Goal: Transaction & Acquisition: Purchase product/service

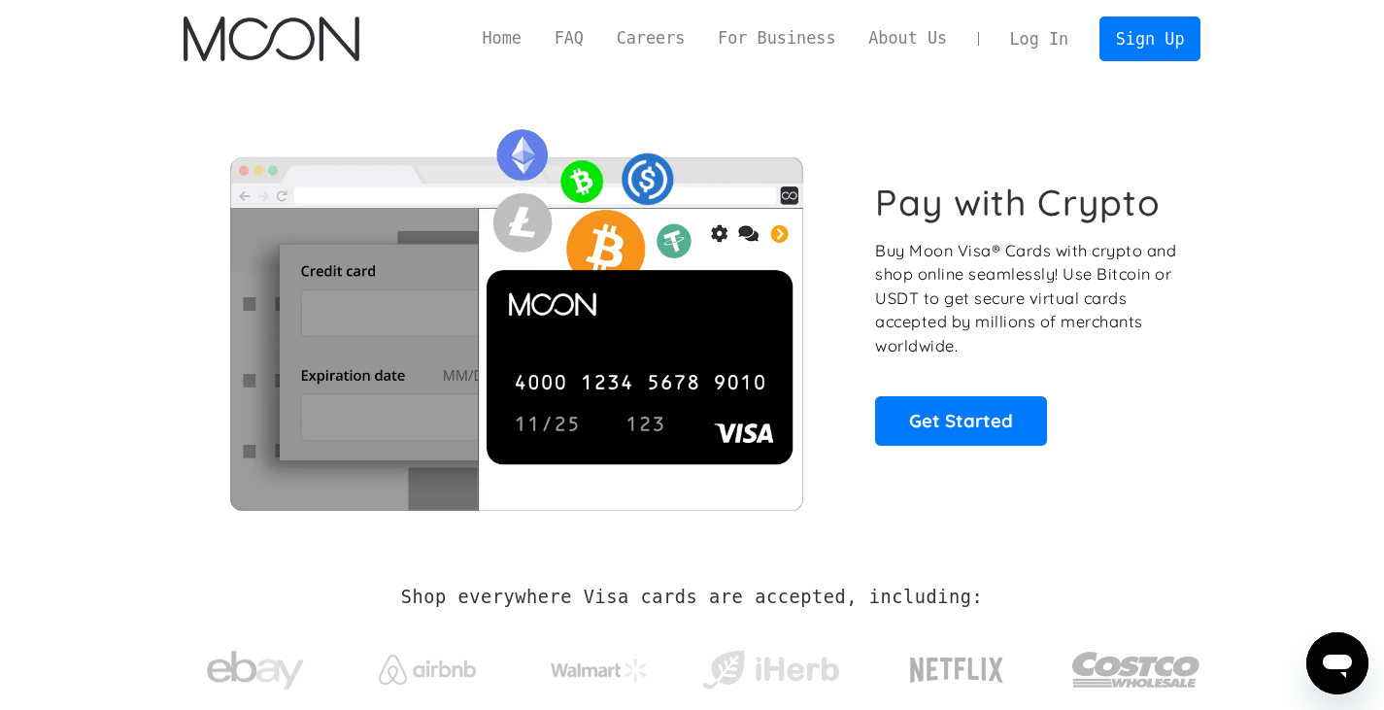
click at [1043, 33] on link "Log In" at bounding box center [1038, 38] width 91 height 43
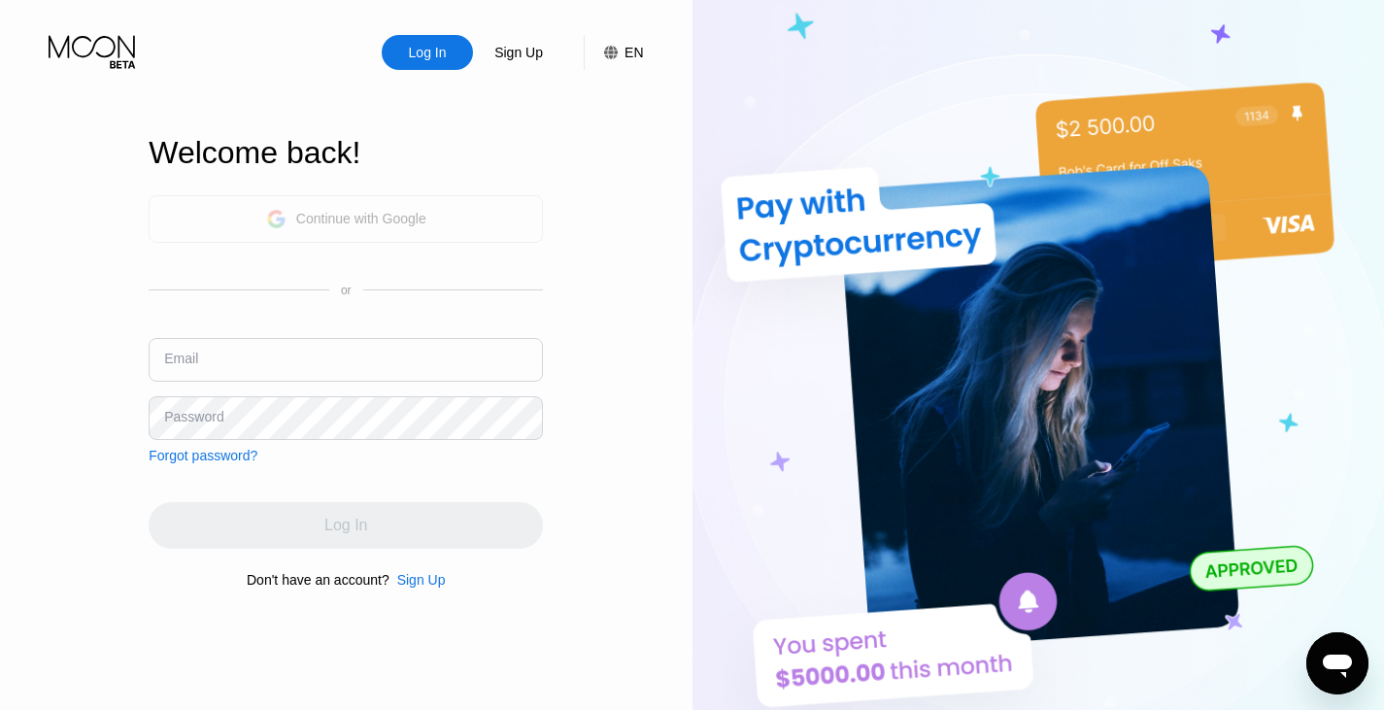
click at [322, 216] on div "Continue with Google" at bounding box center [361, 219] width 130 height 16
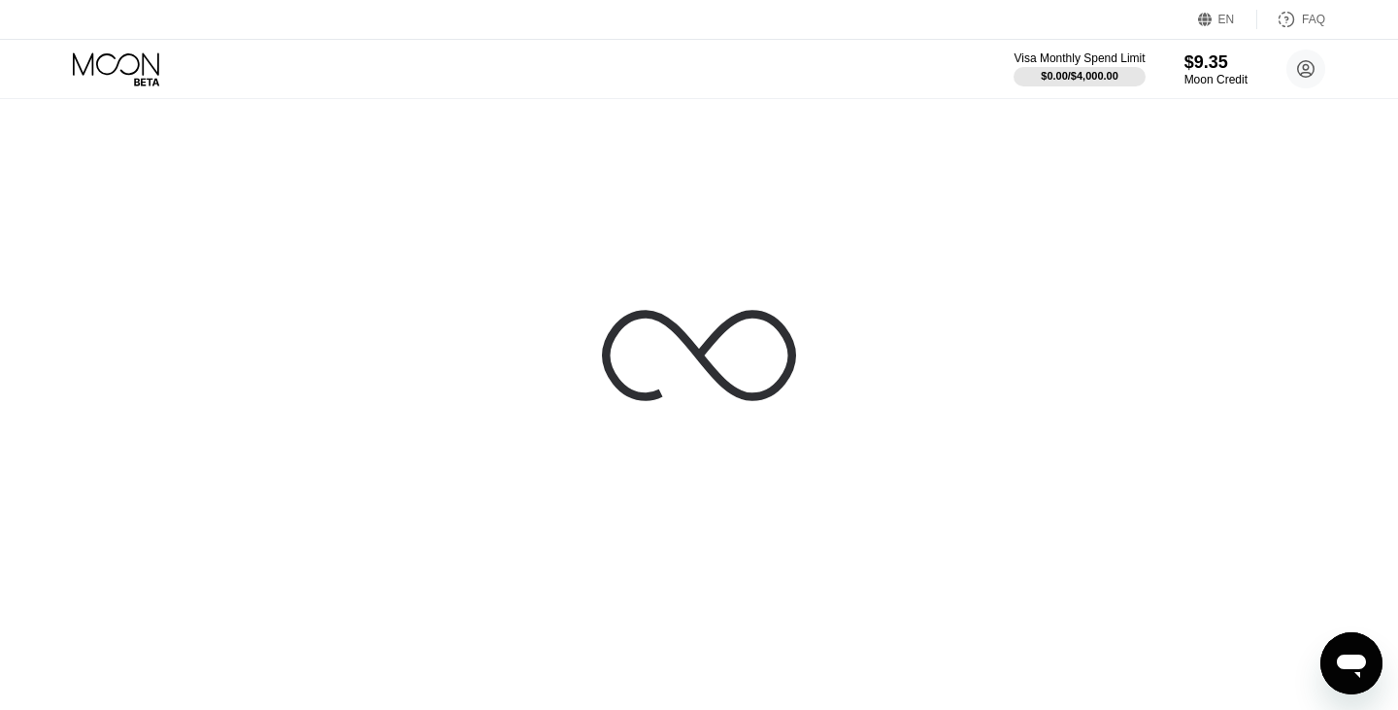
click at [768, 562] on div at bounding box center [699, 355] width 1398 height 710
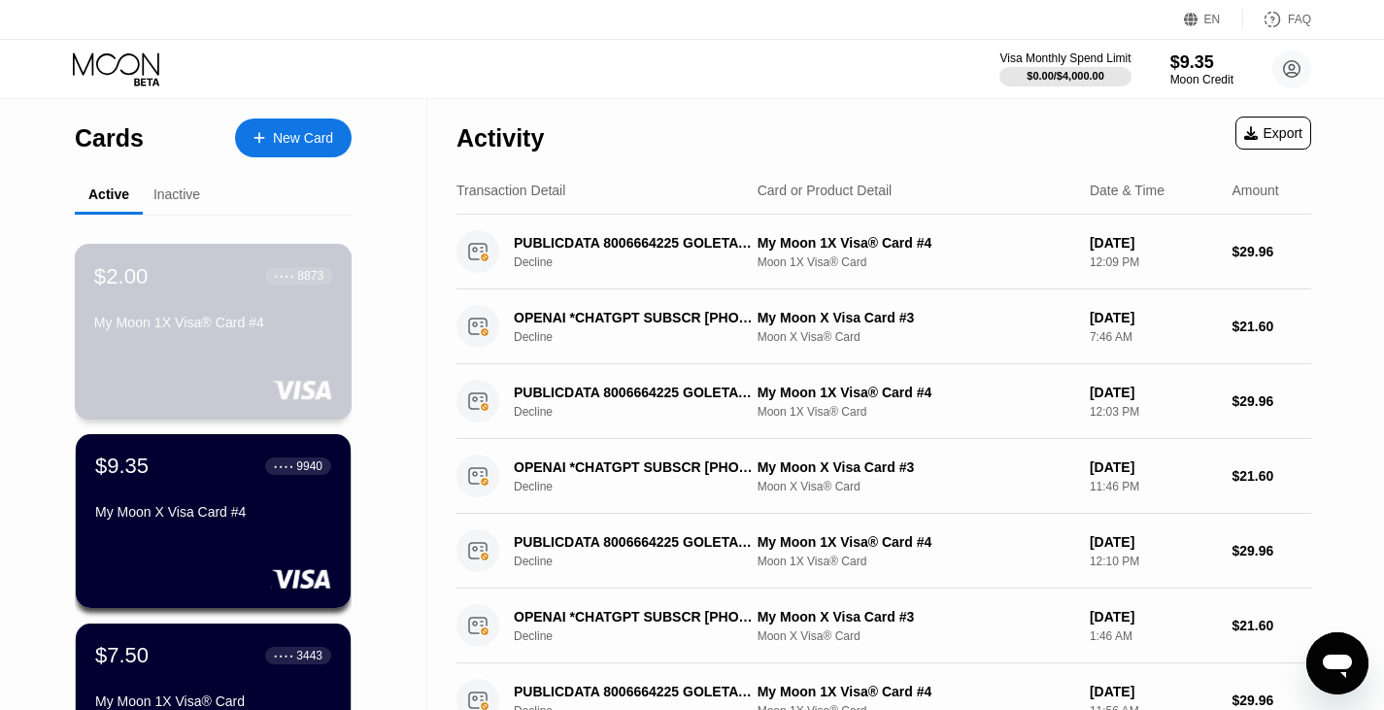
click at [236, 352] on div "$2.00 ● ● ● ● 8873 My Moon 1X Visa® Card #4" at bounding box center [214, 332] width 278 height 176
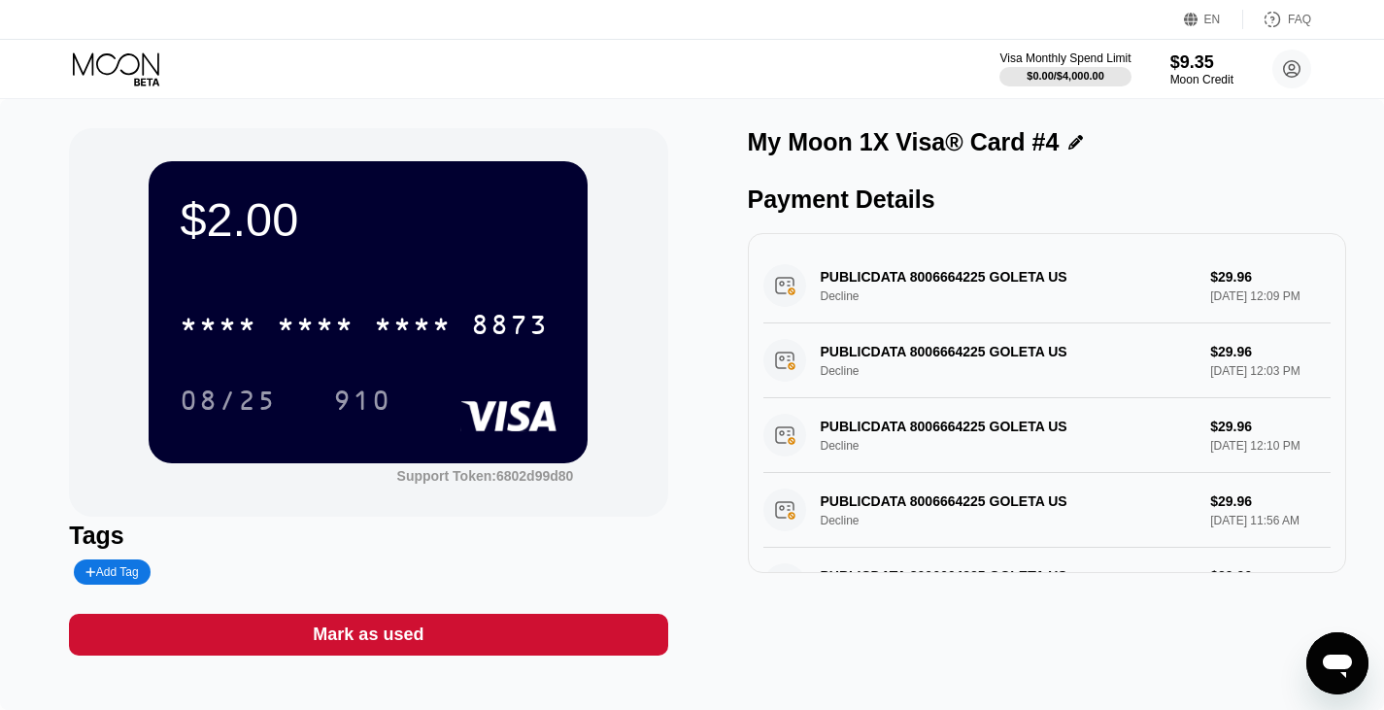
click at [658, 214] on div "$2.00 * * * * * * * * * * * * 8873 08/25 910 Support Token: 6802d99d80" at bounding box center [368, 322] width 598 height 388
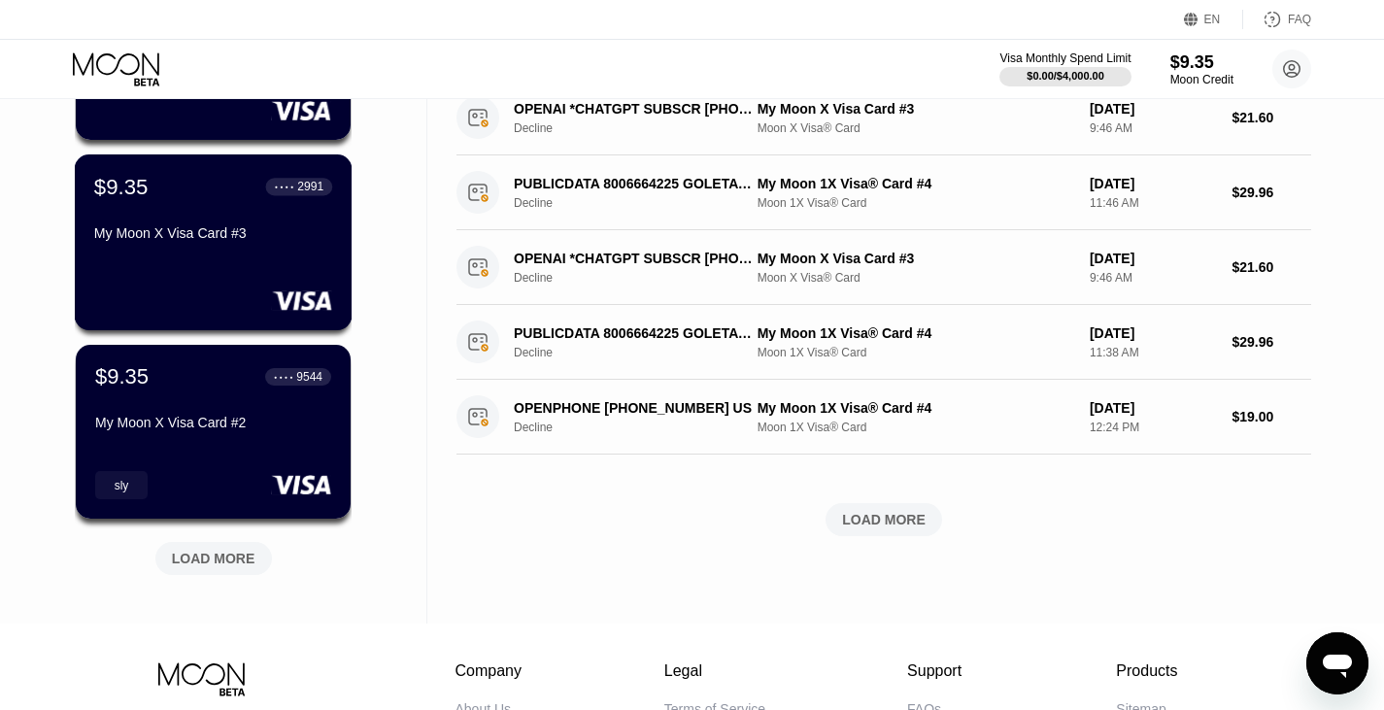
scroll to position [692, 0]
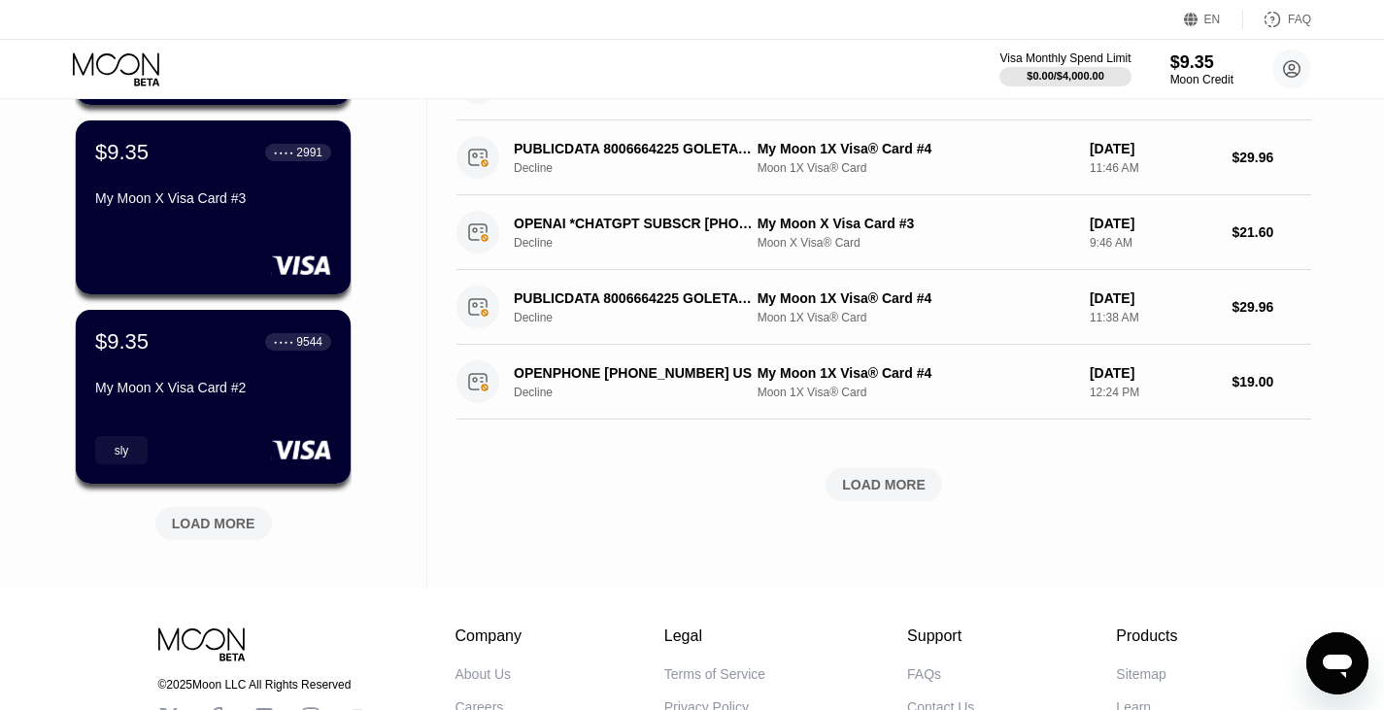
click at [175, 487] on div "$2.00 ● ● ● ● 8873 My Moon 1X Visa® Card #4 $9.35 ● ● ● ● 9940 My Moon X Visa C…" at bounding box center [213, 45] width 277 height 1047
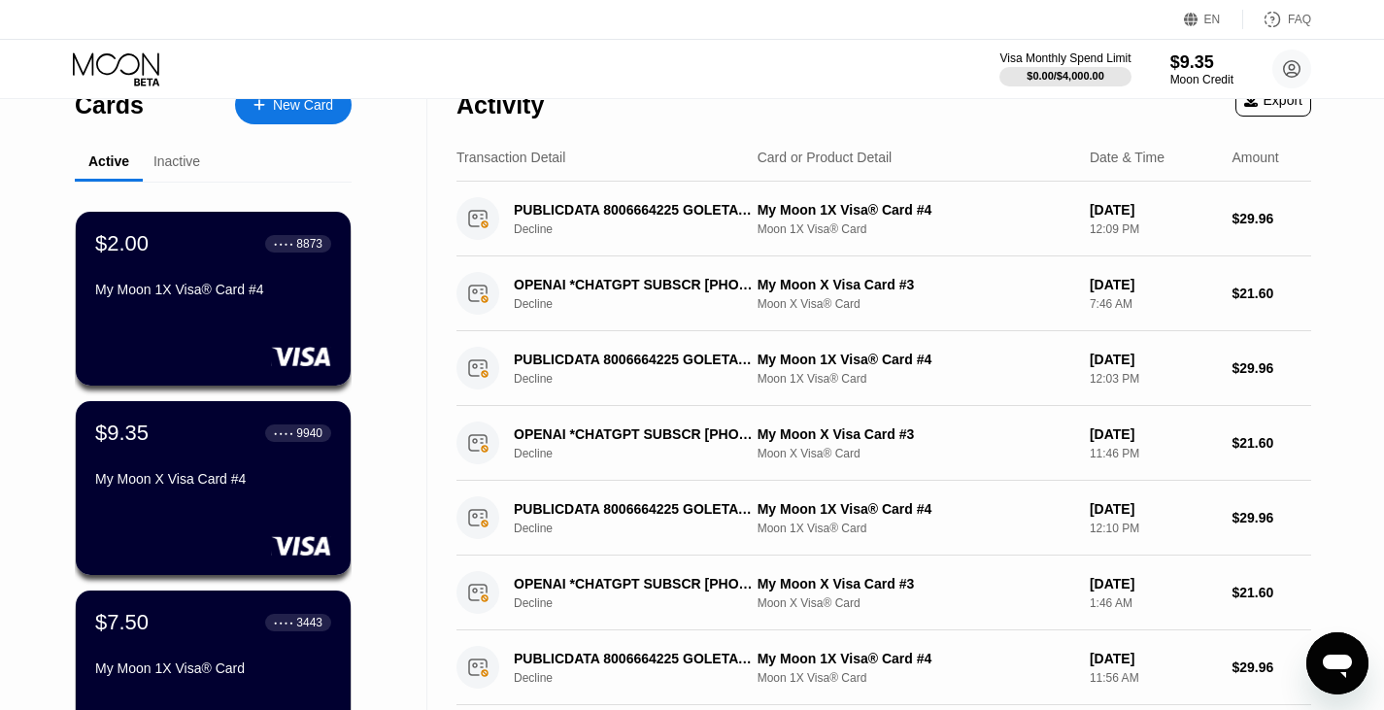
scroll to position [0, 0]
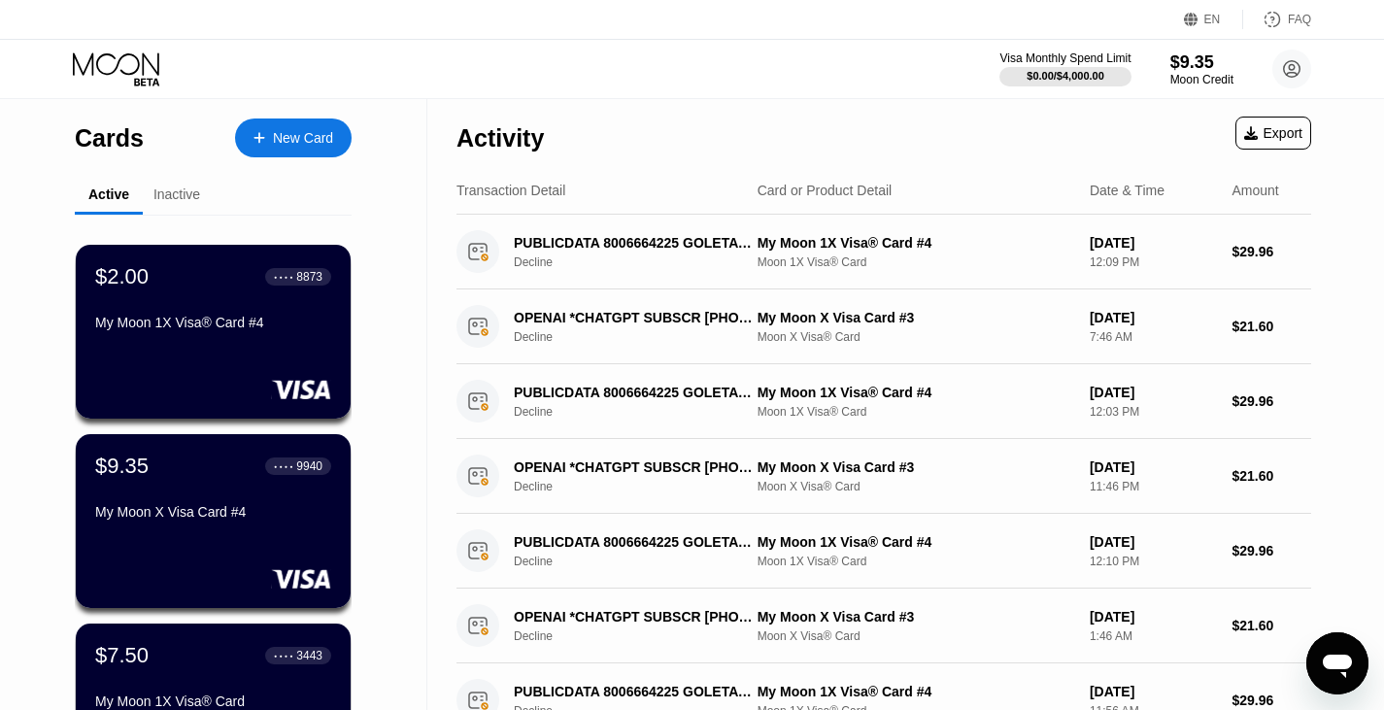
click at [170, 194] on div "Inactive" at bounding box center [176, 194] width 47 height 16
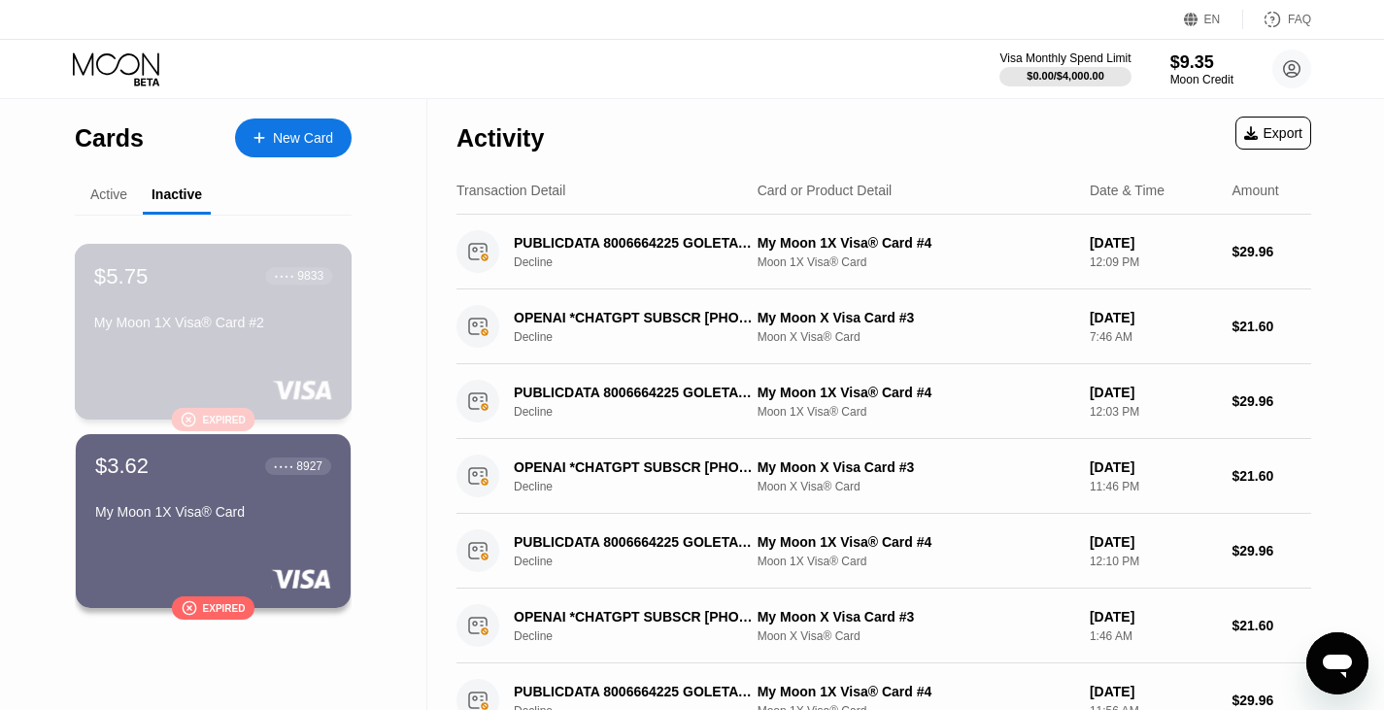
click at [191, 419] on div "" at bounding box center [189, 419] width 16 height 17
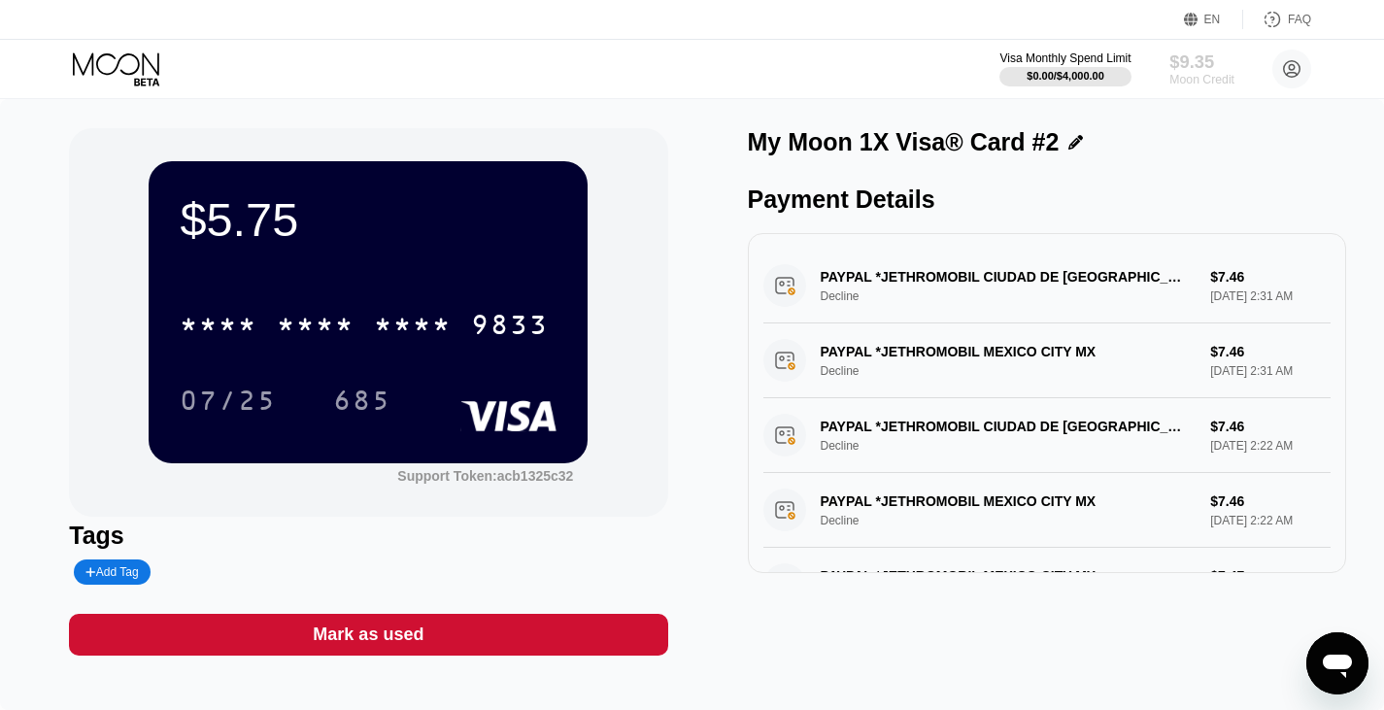
click at [1195, 65] on div "$9.35" at bounding box center [1201, 61] width 65 height 20
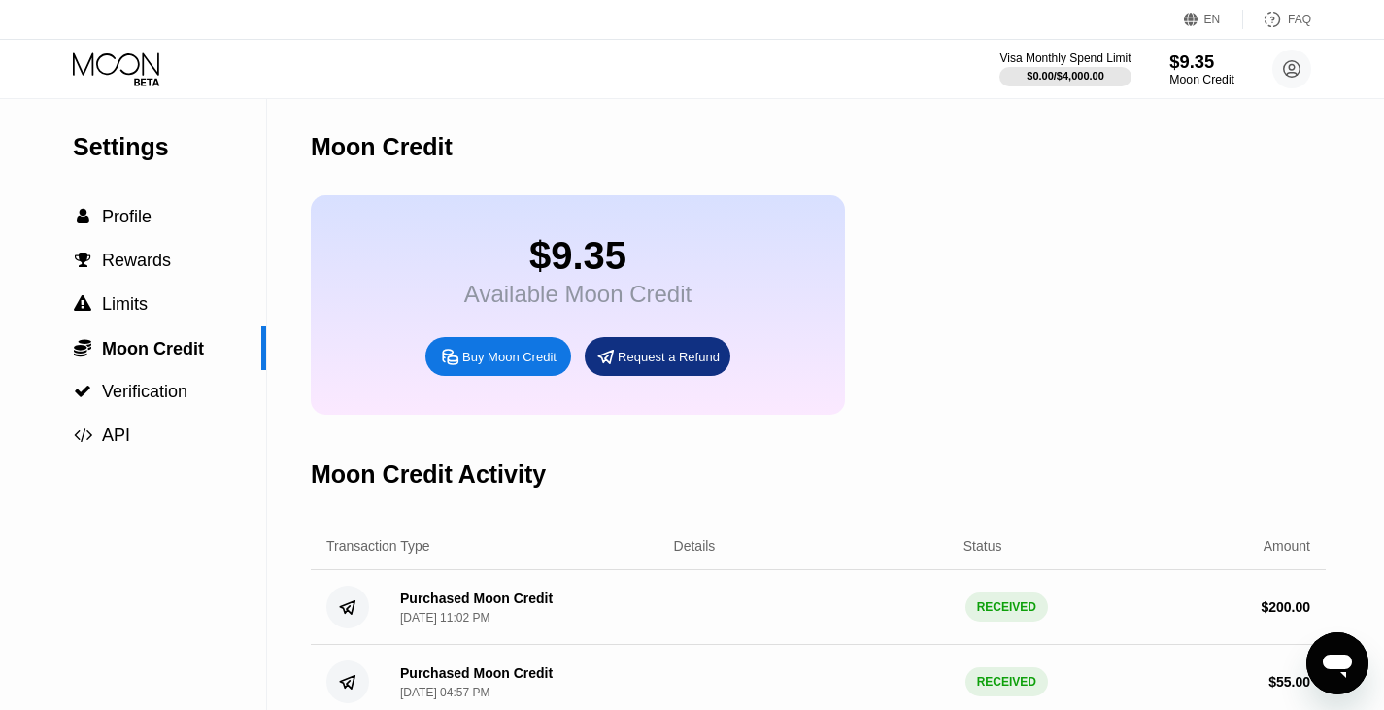
click at [1203, 67] on div "$9.35" at bounding box center [1201, 61] width 65 height 20
click at [113, 216] on span "Profile" at bounding box center [127, 216] width 50 height 19
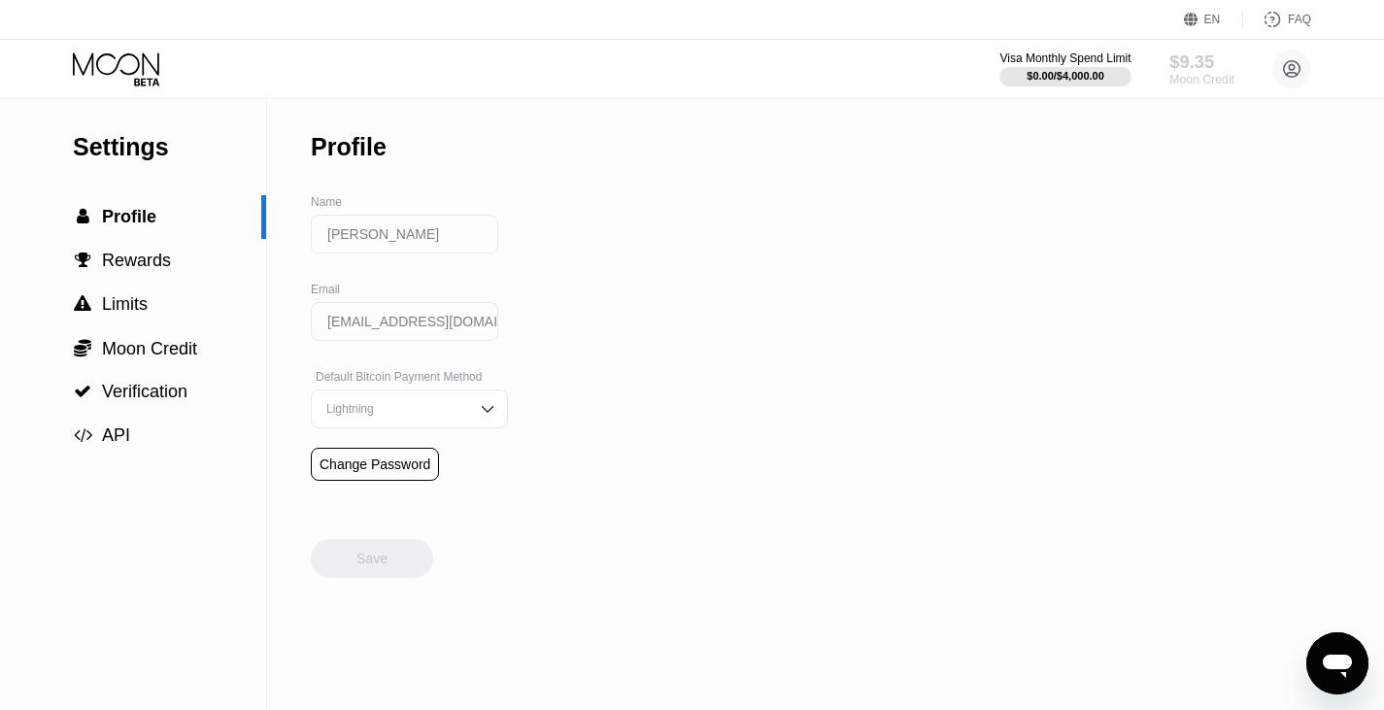
click at [1203, 62] on div "$9.35" at bounding box center [1201, 61] width 65 height 20
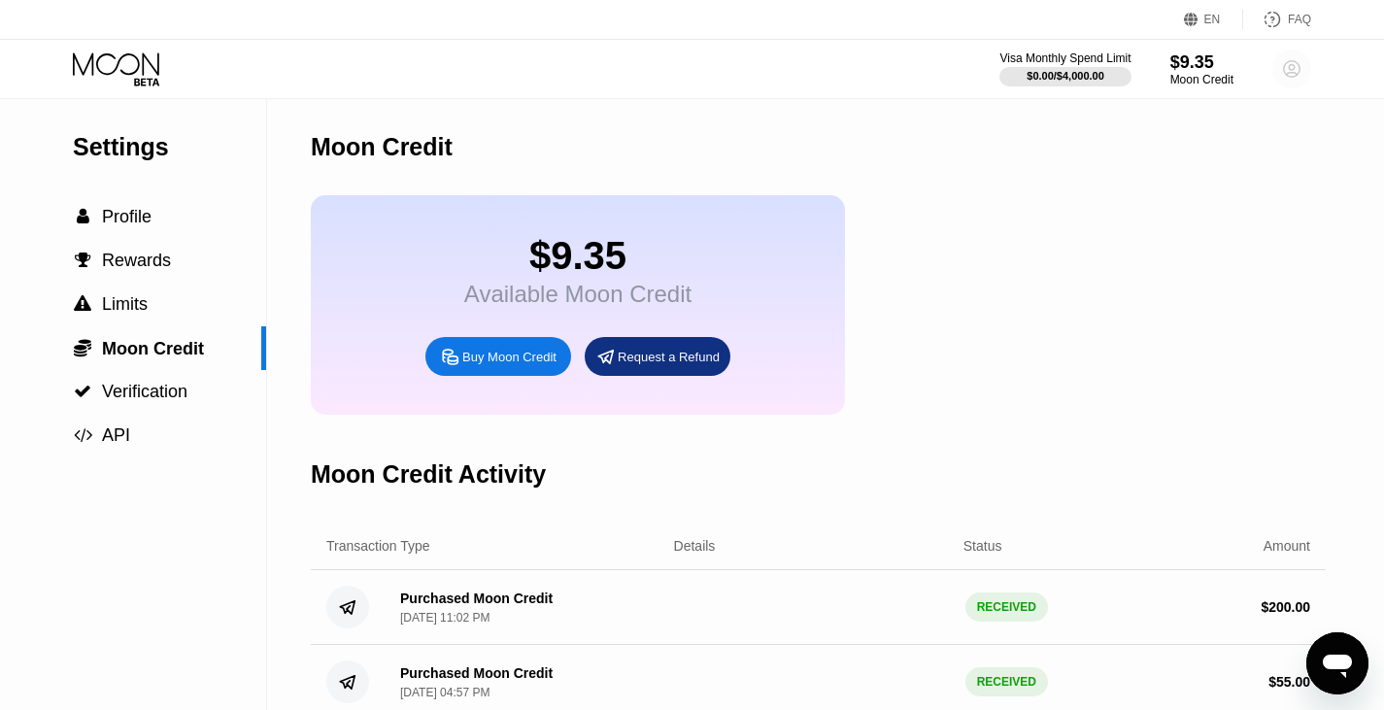
click at [1292, 66] on circle at bounding box center [1291, 69] width 39 height 39
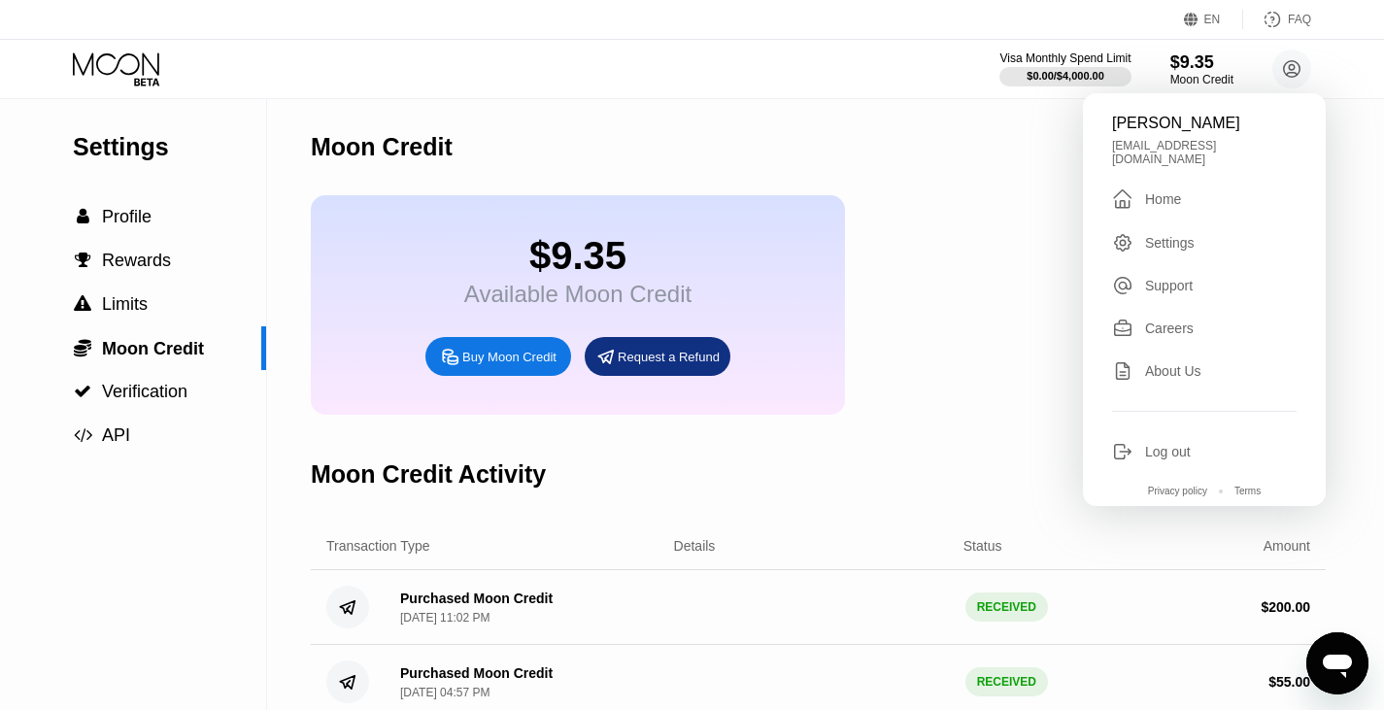
click at [1152, 191] on div "Home" at bounding box center [1163, 199] width 36 height 16
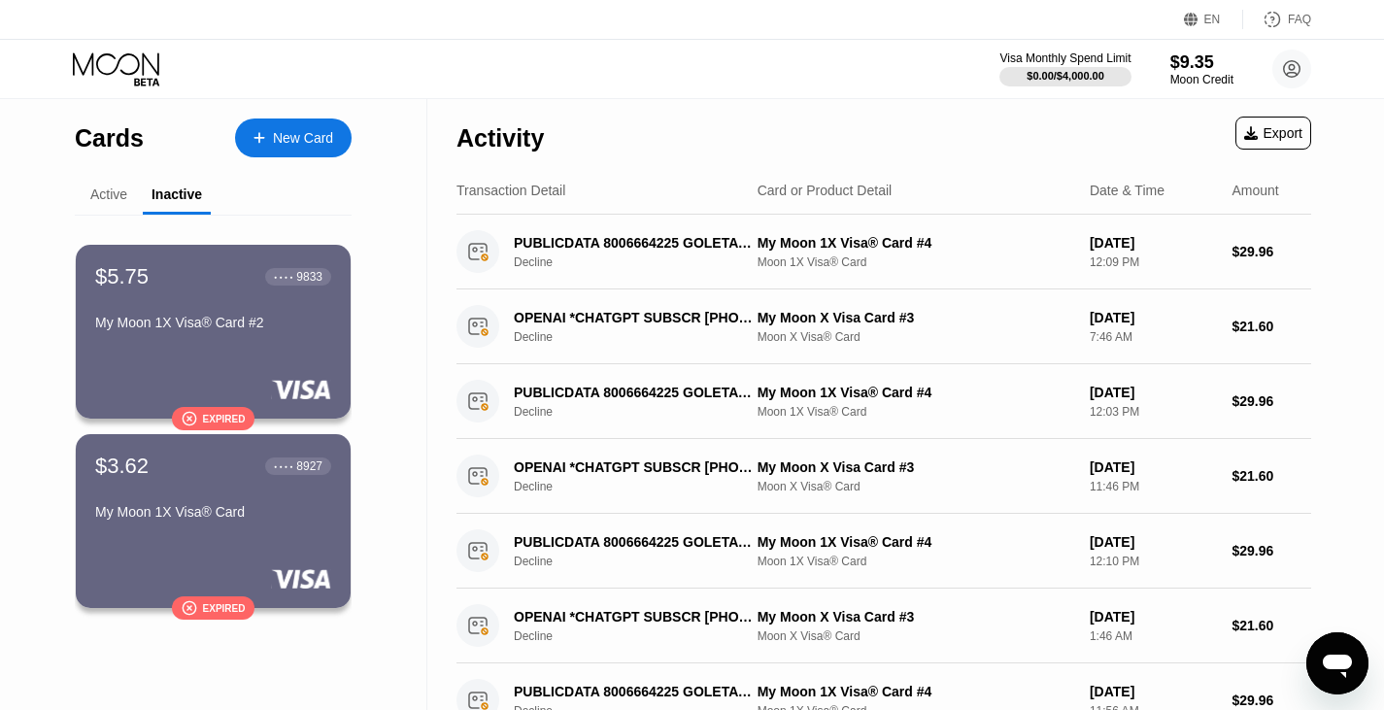
click at [125, 204] on div "Active" at bounding box center [109, 196] width 68 height 38
click at [118, 200] on div "Active" at bounding box center [108, 194] width 37 height 16
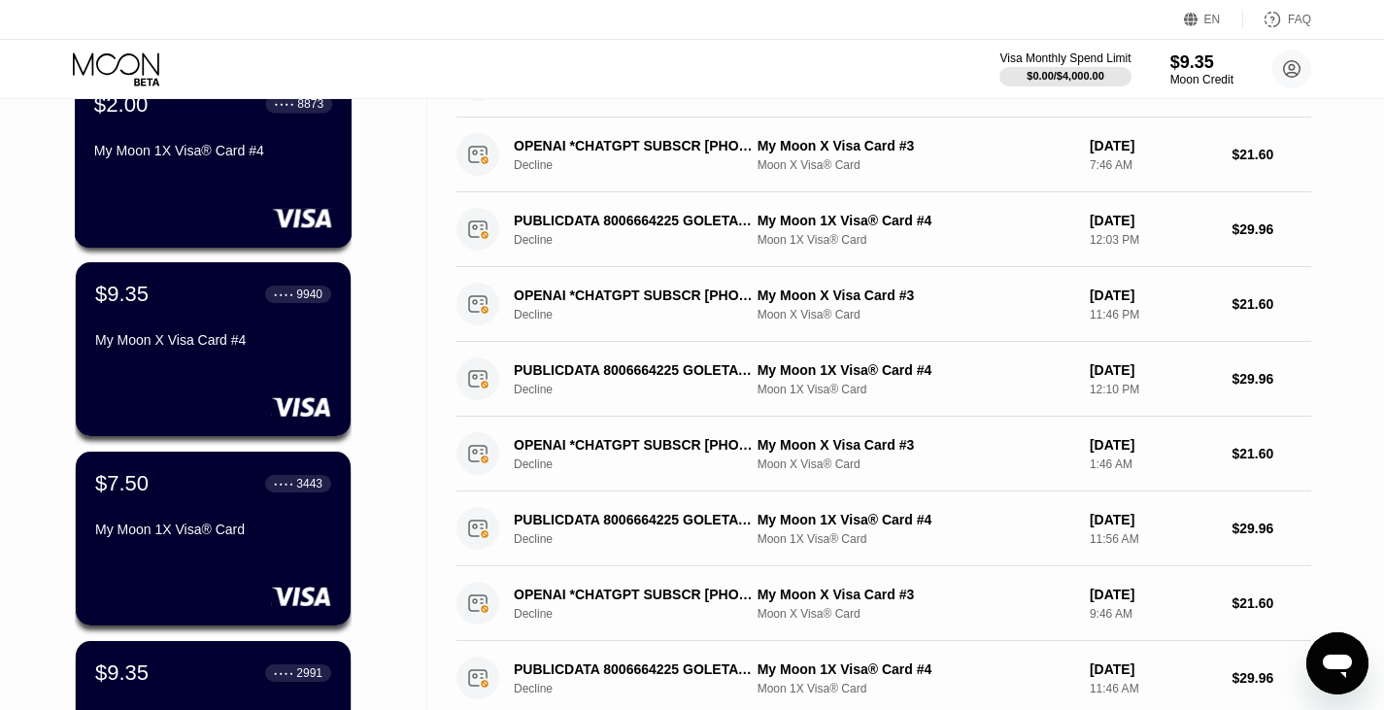
scroll to position [174, 0]
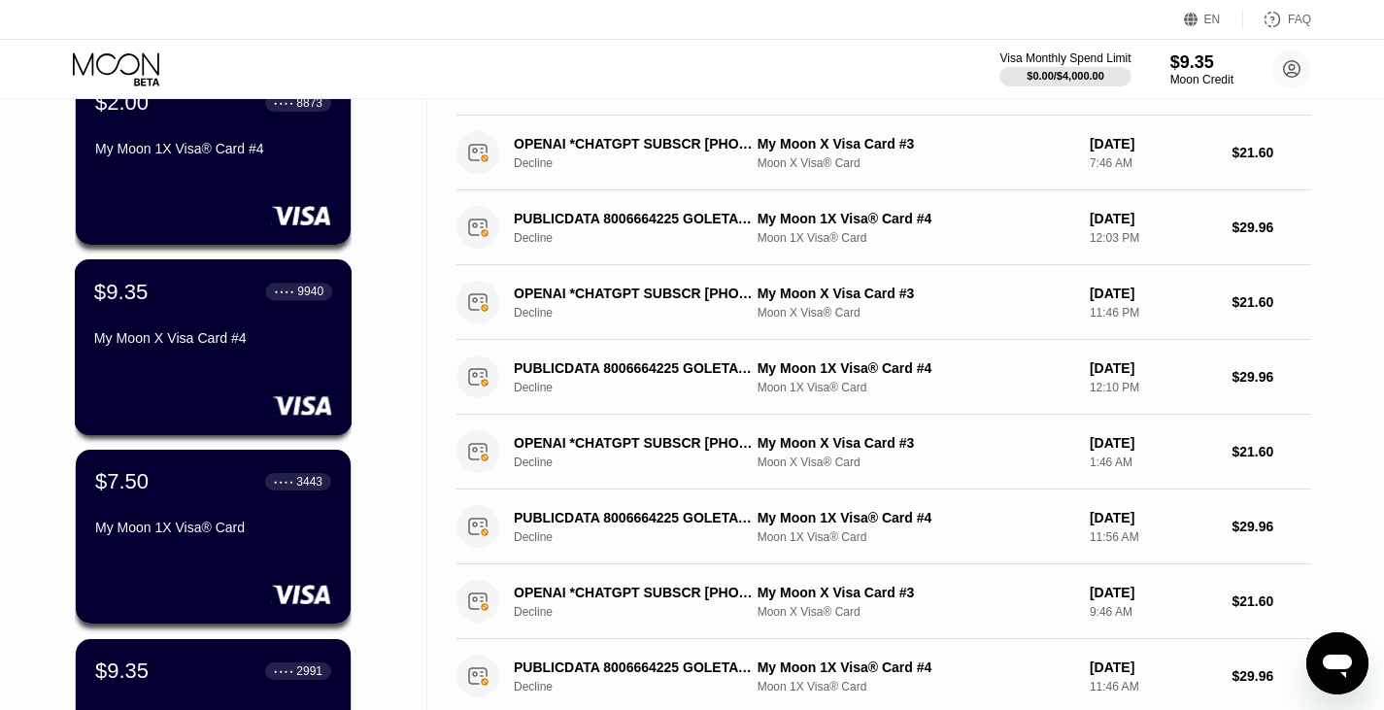
click at [212, 377] on div "$9.35 ● ● ● ● 9940 My Moon X Visa Card #4" at bounding box center [214, 347] width 278 height 176
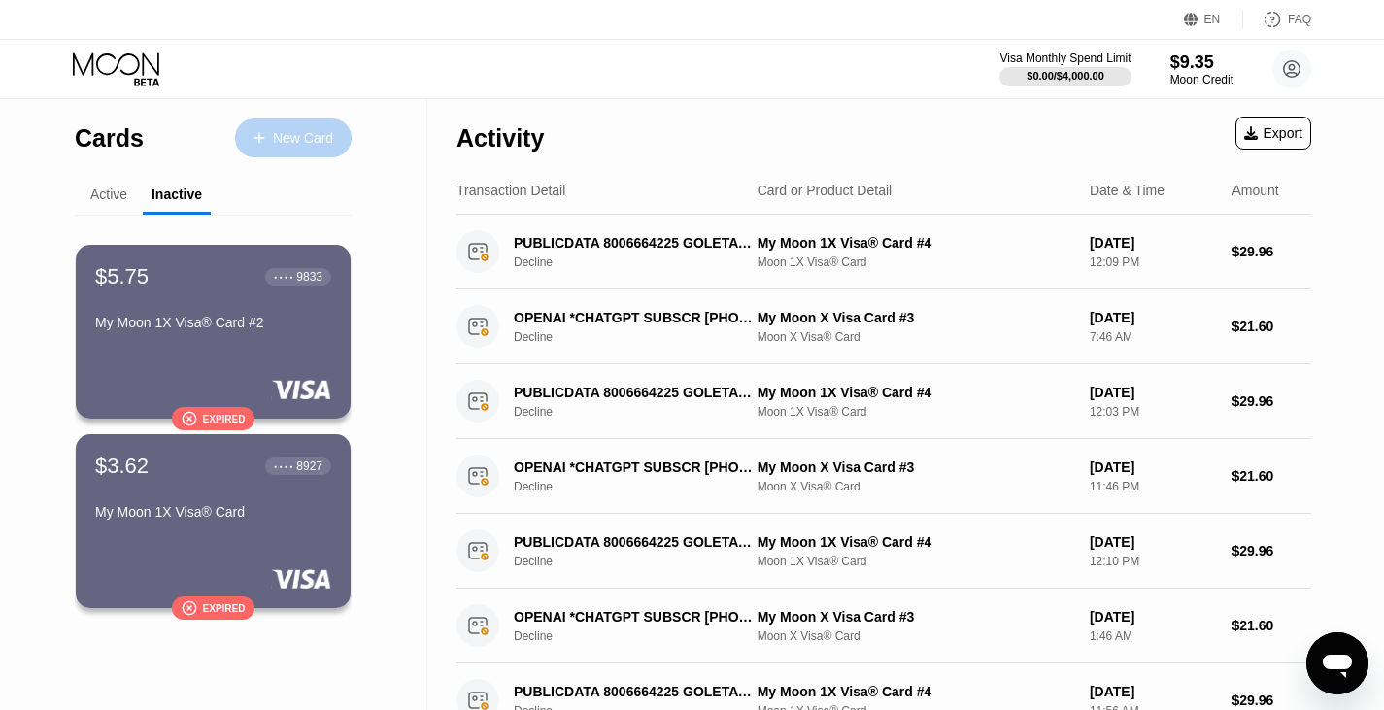
click at [301, 133] on div "New Card" at bounding box center [303, 138] width 60 height 17
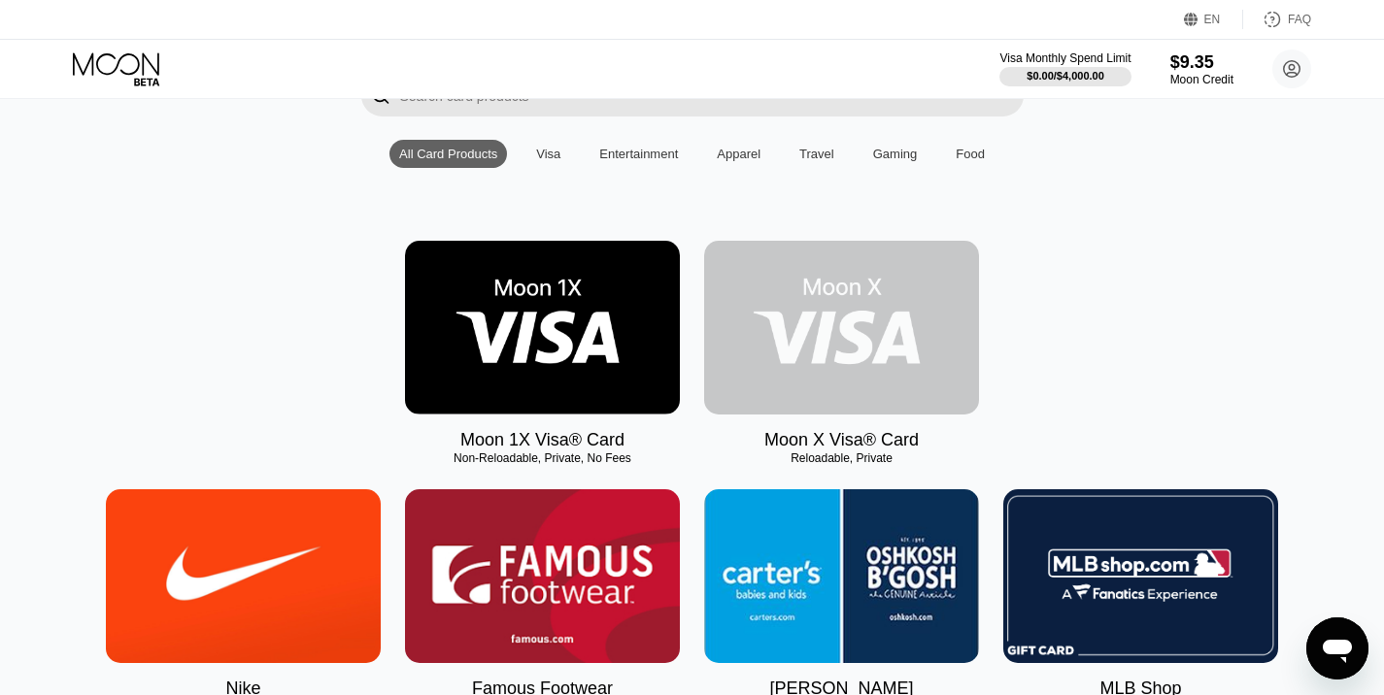
click at [822, 349] on img at bounding box center [841, 328] width 275 height 174
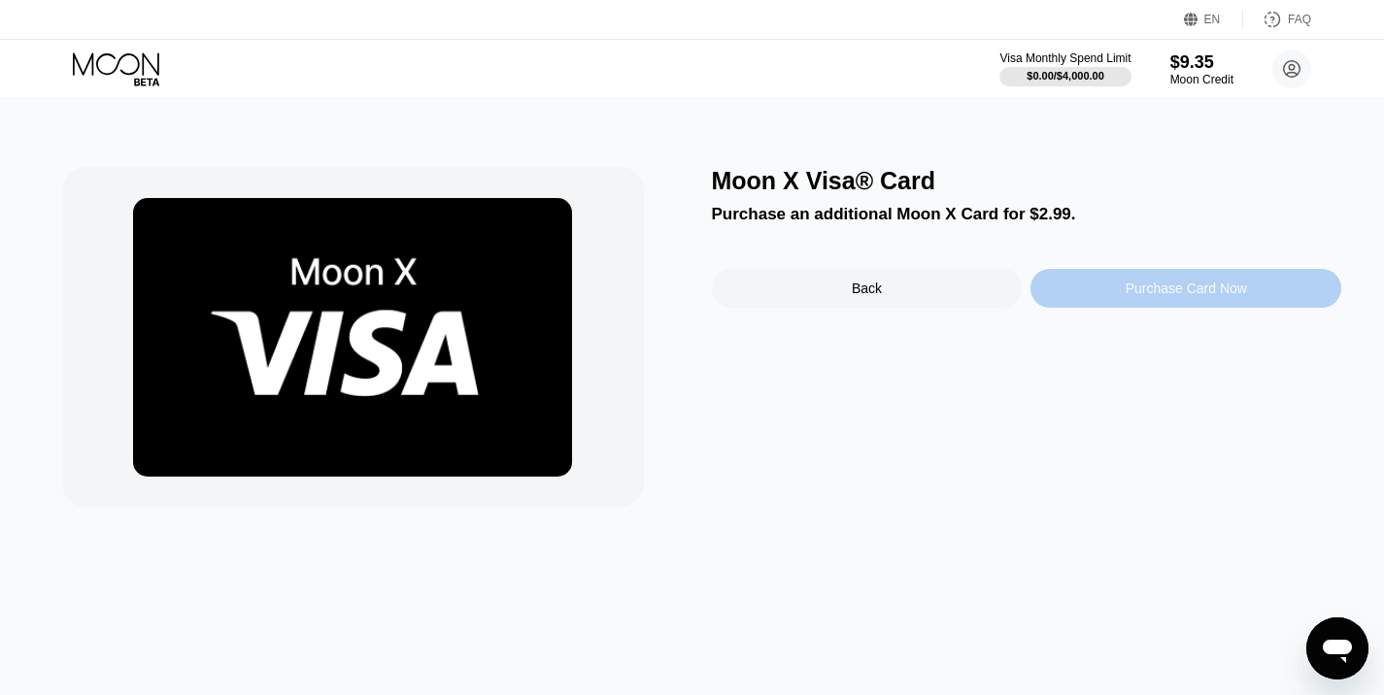
click at [1154, 296] on div "Purchase Card Now" at bounding box center [1185, 289] width 121 height 16
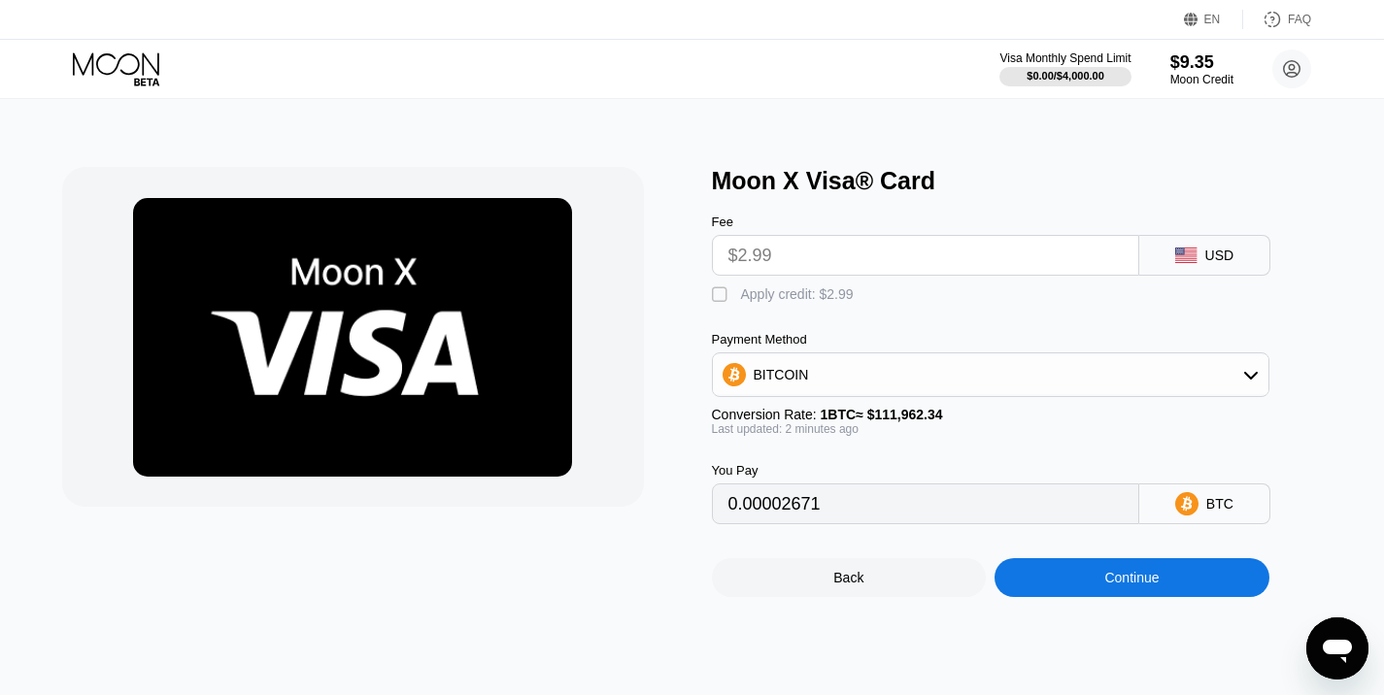
click at [721, 293] on div "" at bounding box center [721, 294] width 19 height 19
type input "0"
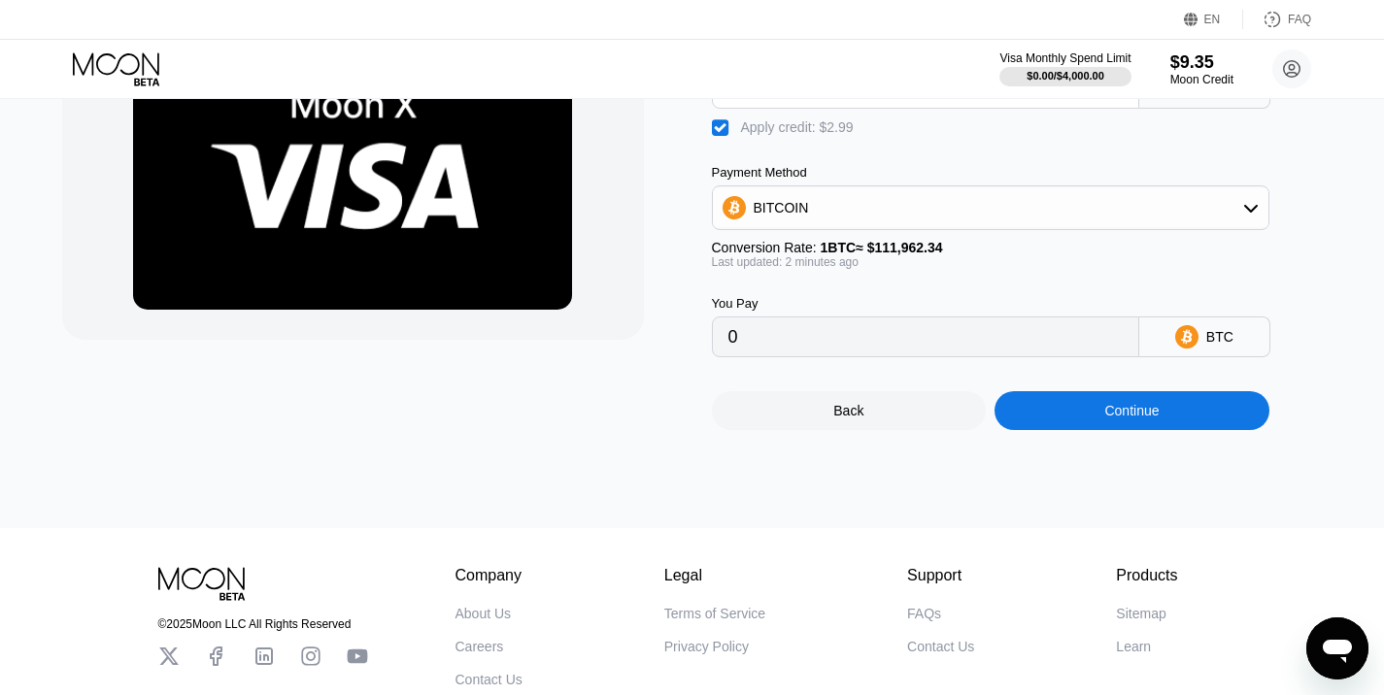
scroll to position [174, 0]
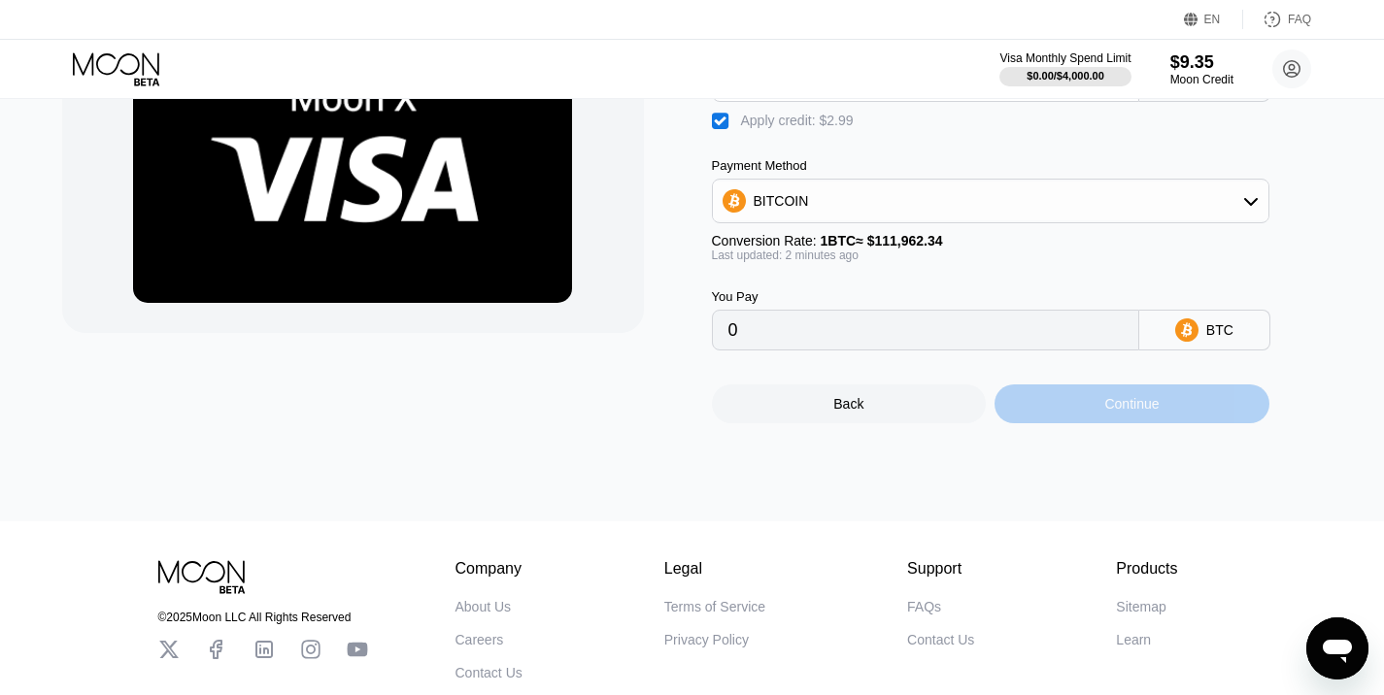
click at [1096, 418] on div "Continue" at bounding box center [1131, 404] width 275 height 39
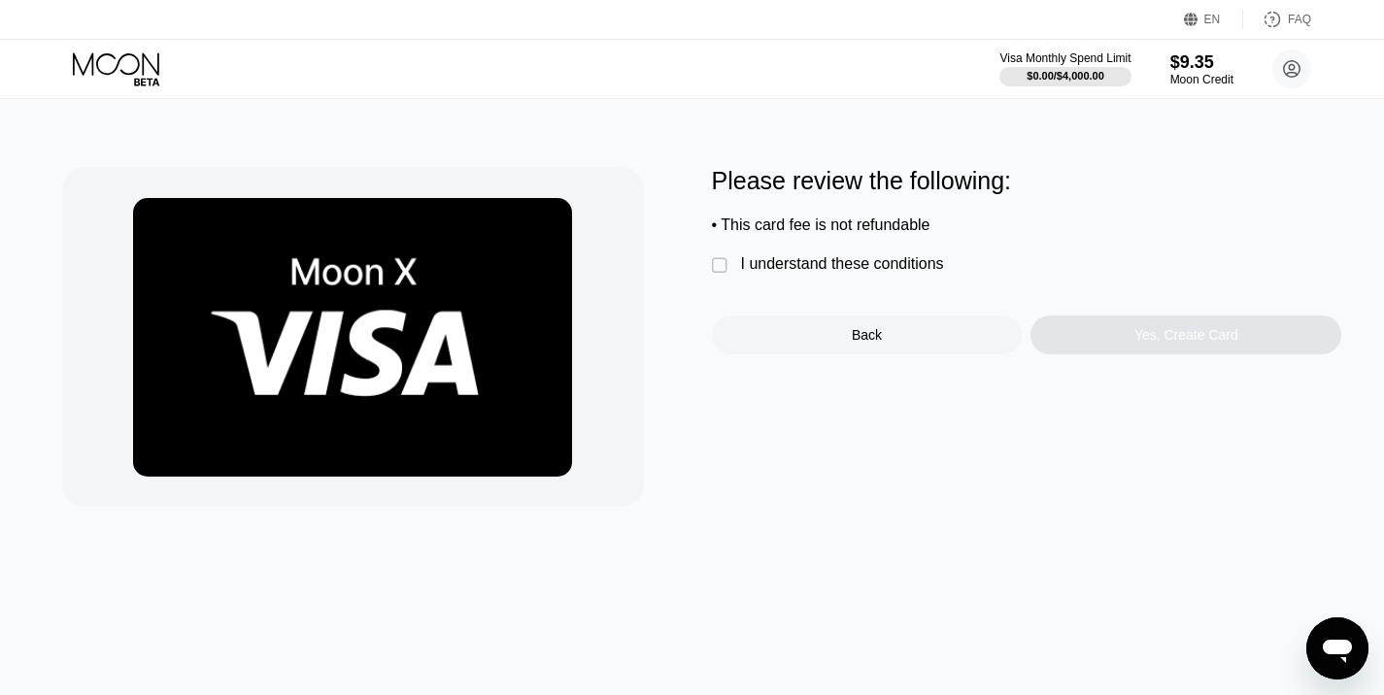
click at [790, 273] on div "I understand these conditions" at bounding box center [842, 263] width 203 height 17
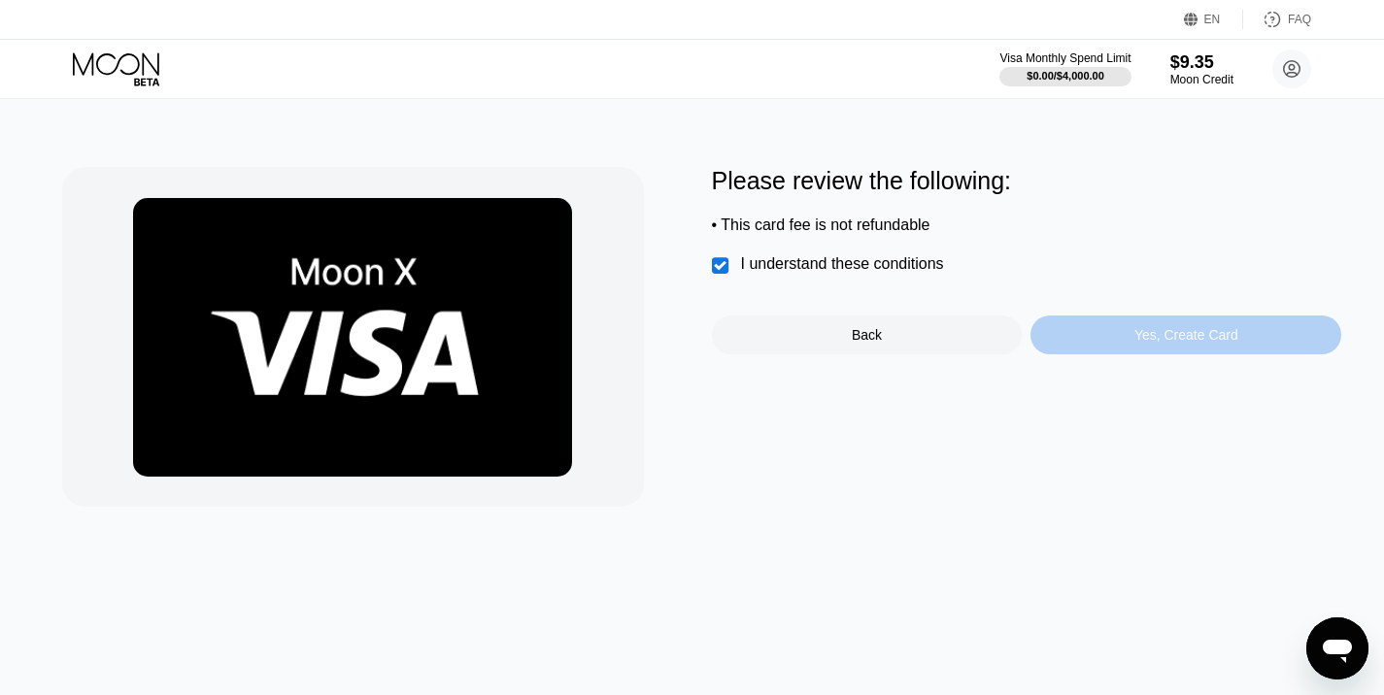
click at [1110, 347] on div "Yes, Create Card" at bounding box center [1185, 335] width 311 height 39
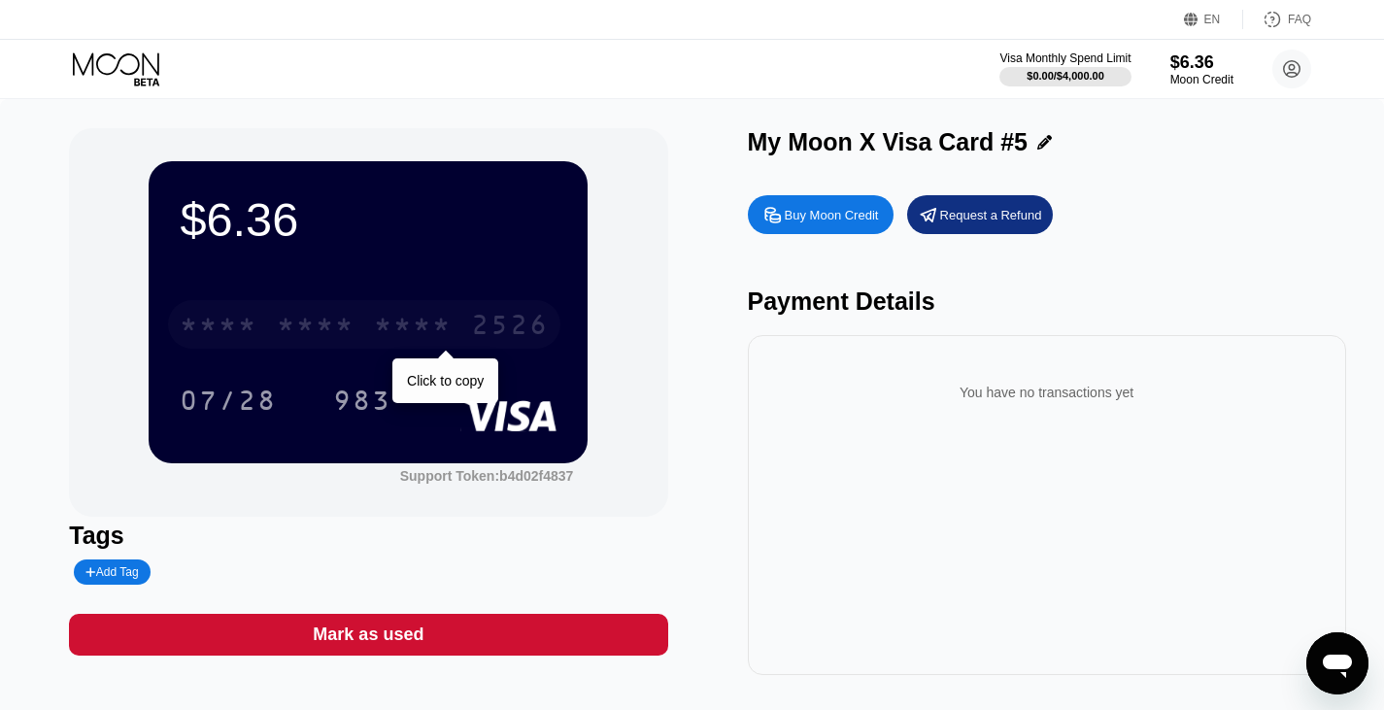
click at [462, 320] on div "* * * * * * * * * * * * 2526" at bounding box center [364, 324] width 392 height 49
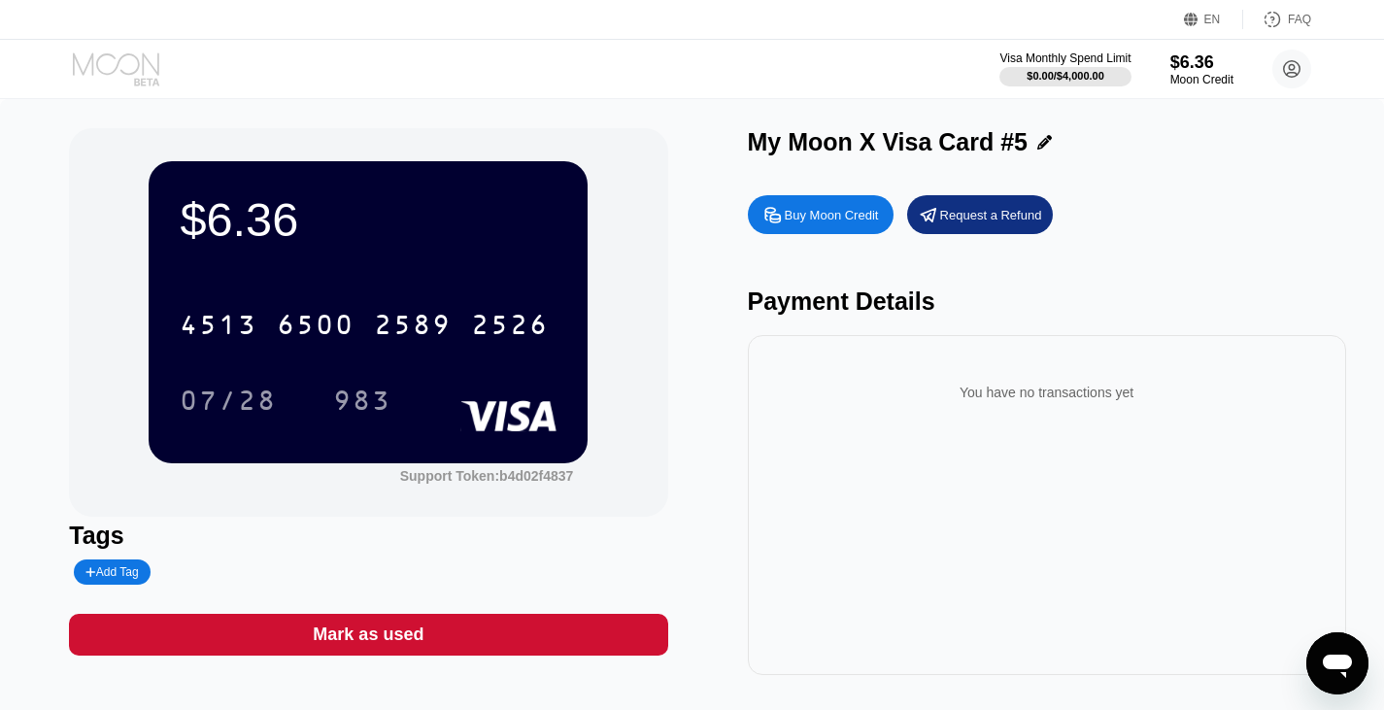
click at [112, 68] on icon at bounding box center [118, 69] width 90 height 34
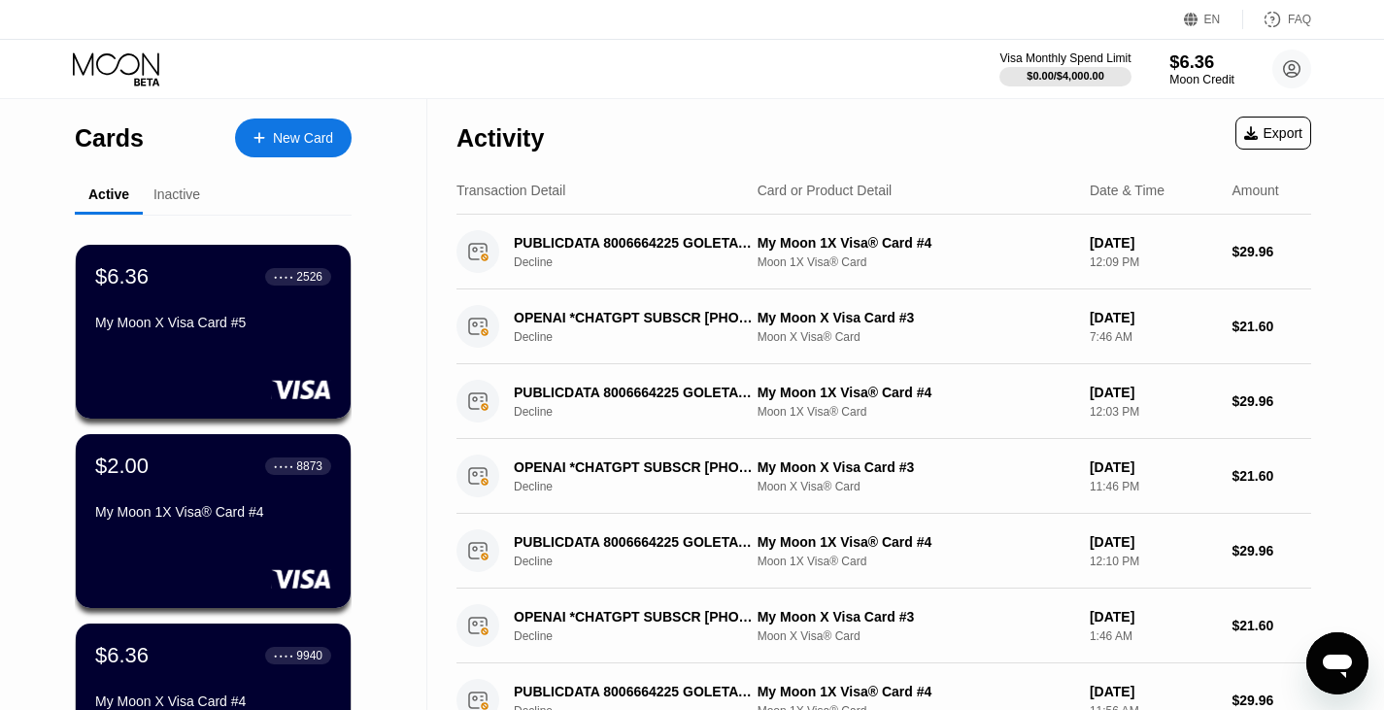
click at [1199, 73] on div "Moon Credit" at bounding box center [1201, 80] width 65 height 14
